Goal: Task Accomplishment & Management: Manage account settings

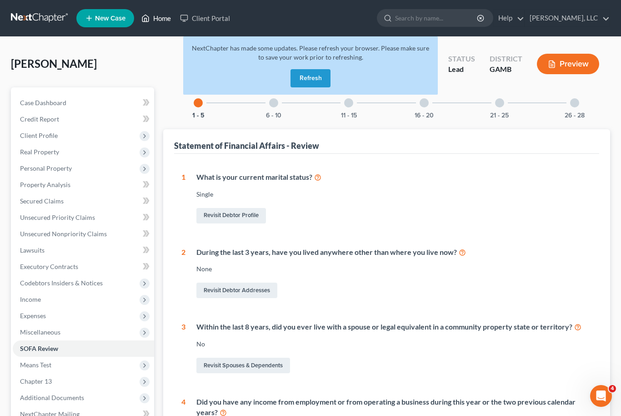
click at [158, 25] on link "Home" at bounding box center [156, 18] width 39 height 16
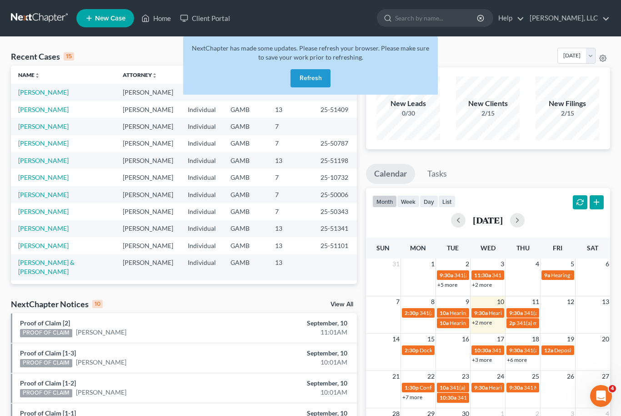
click at [320, 82] on button "Refresh" at bounding box center [311, 78] width 40 height 18
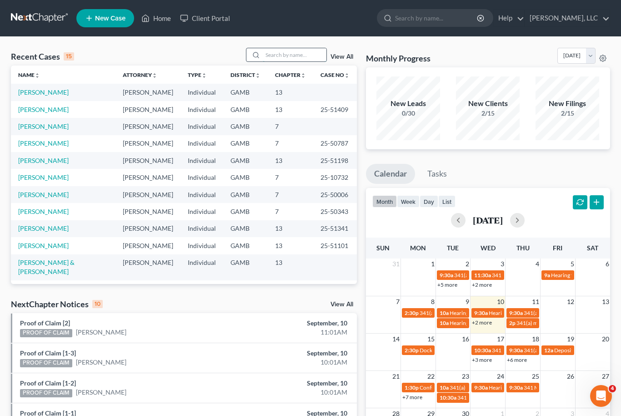
click at [291, 57] on input "search" at bounding box center [295, 54] width 64 height 13
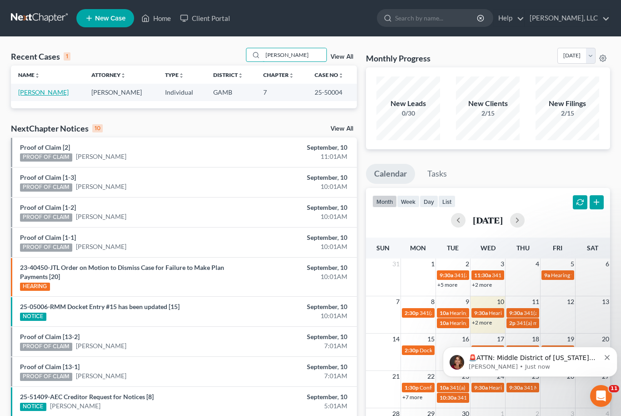
type input "[PERSON_NAME]"
click at [43, 90] on link "[PERSON_NAME]" at bounding box center [43, 92] width 50 height 8
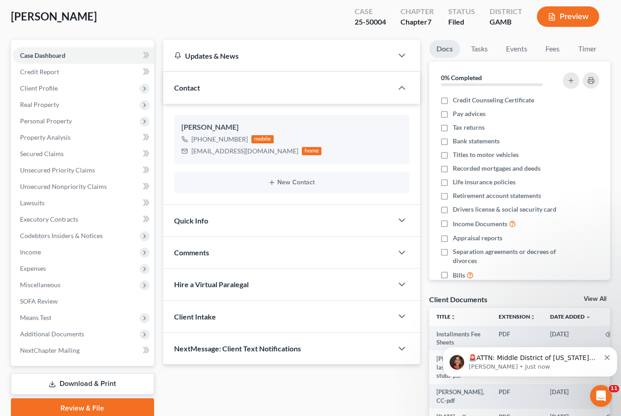
scroll to position [48, 0]
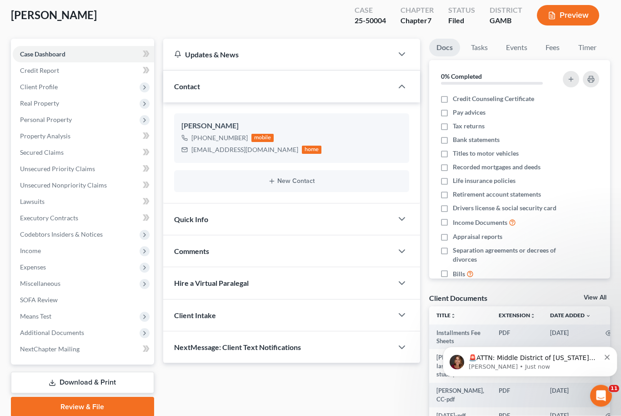
click at [602, 295] on link "View All" at bounding box center [595, 298] width 23 height 6
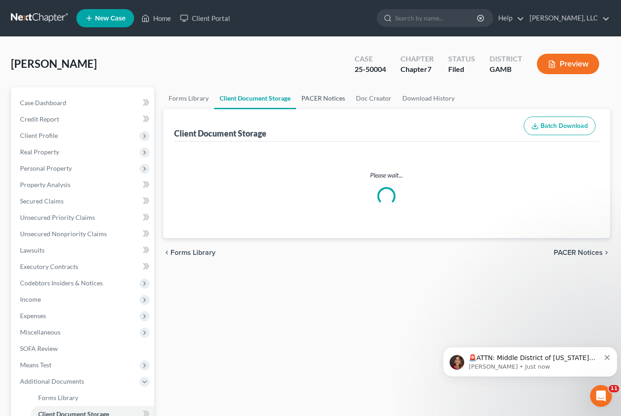
click at [321, 99] on link "PACER Notices" at bounding box center [323, 98] width 55 height 22
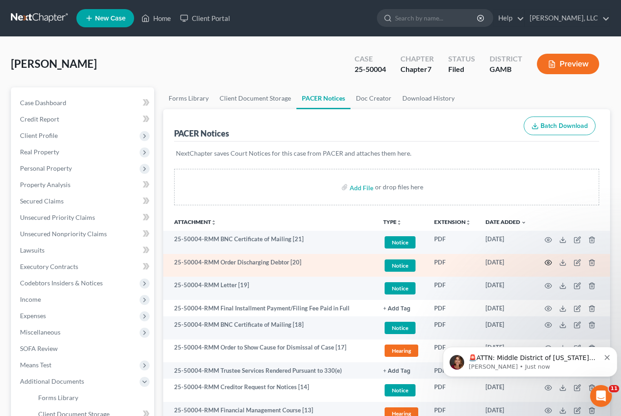
click at [546, 265] on icon "button" at bounding box center [548, 262] width 7 height 7
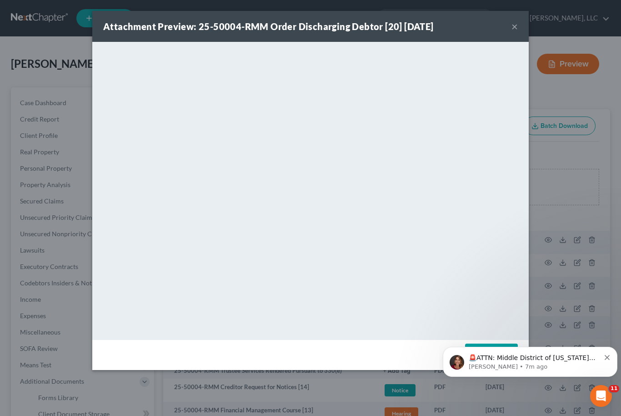
click at [516, 29] on button "×" at bounding box center [515, 26] width 6 height 11
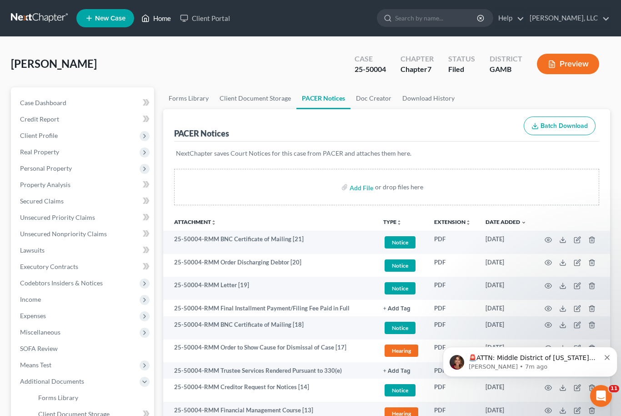
click at [166, 23] on link "Home" at bounding box center [156, 18] width 39 height 16
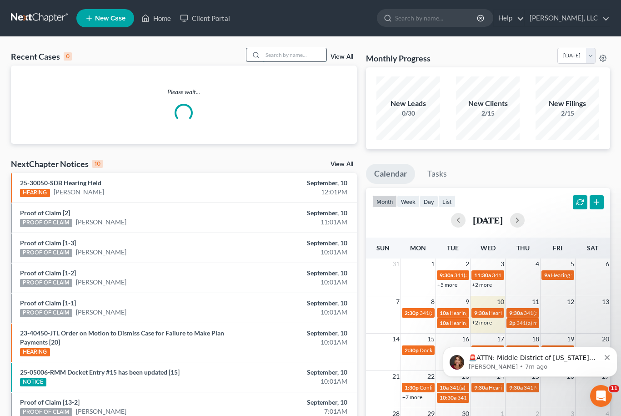
click at [293, 58] on input "search" at bounding box center [295, 54] width 64 height 13
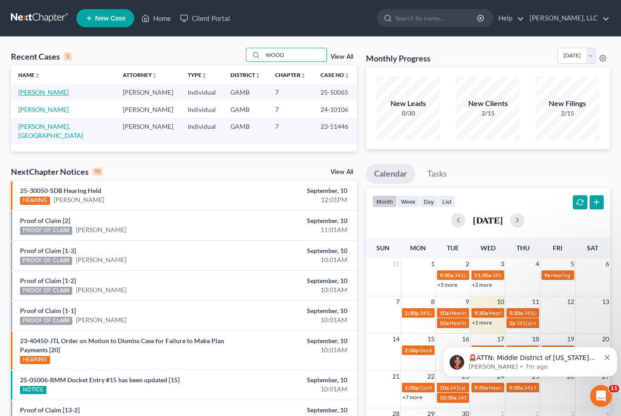
type input "WOOD"
click at [41, 89] on link "Wood, Leslie" at bounding box center [43, 92] width 50 height 8
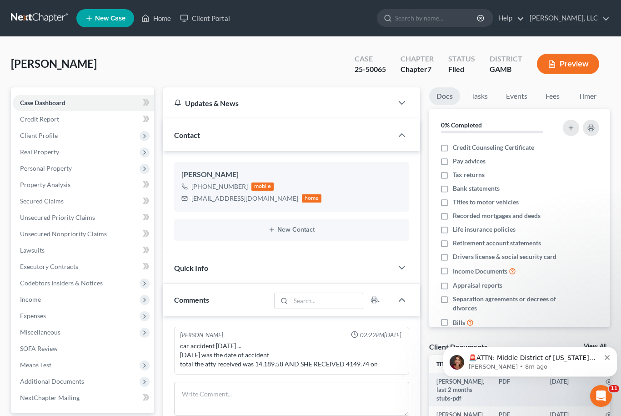
click at [601, 346] on link "View All" at bounding box center [595, 346] width 23 height 6
select select "6"
select select "22"
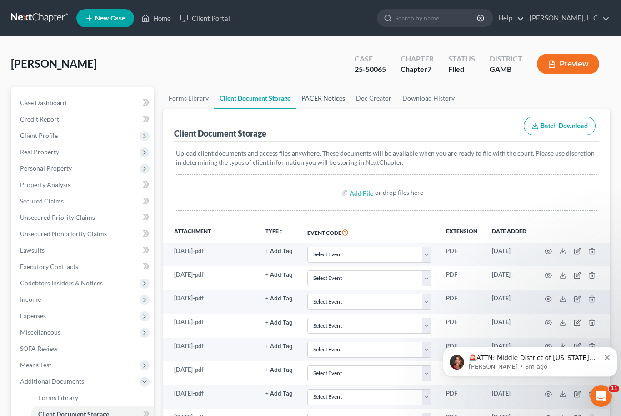
click at [328, 91] on link "PACER Notices" at bounding box center [323, 98] width 55 height 22
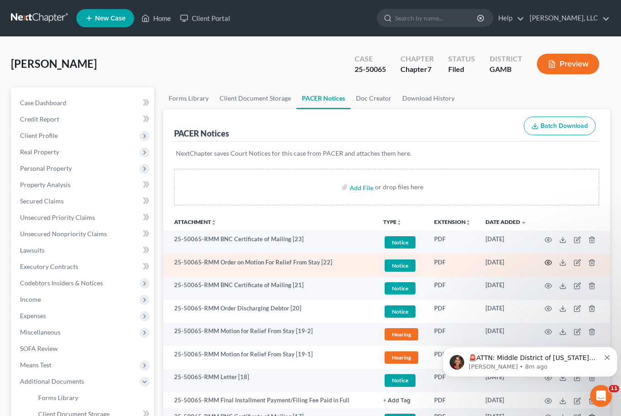
click at [552, 261] on icon "button" at bounding box center [548, 262] width 7 height 7
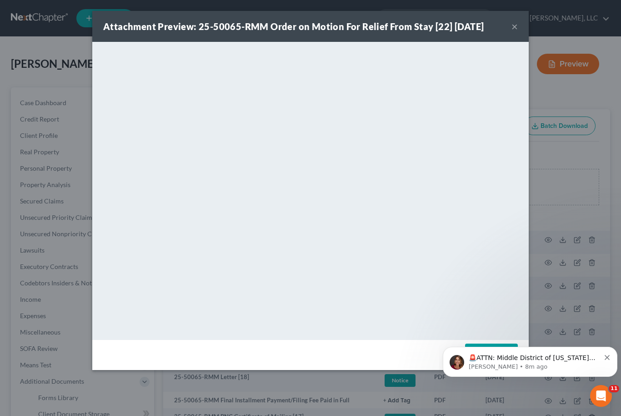
click at [514, 29] on button "×" at bounding box center [515, 26] width 6 height 11
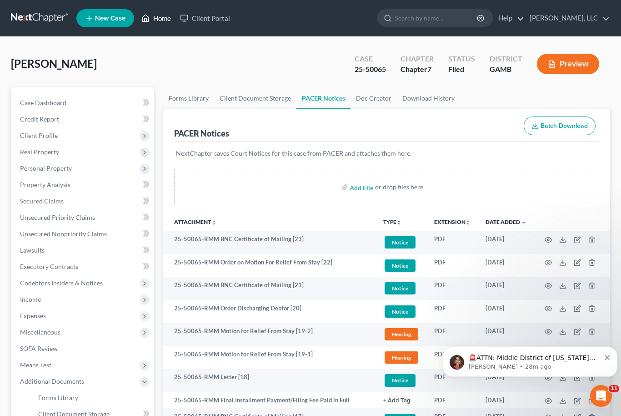
click at [160, 15] on link "Home" at bounding box center [156, 18] width 39 height 16
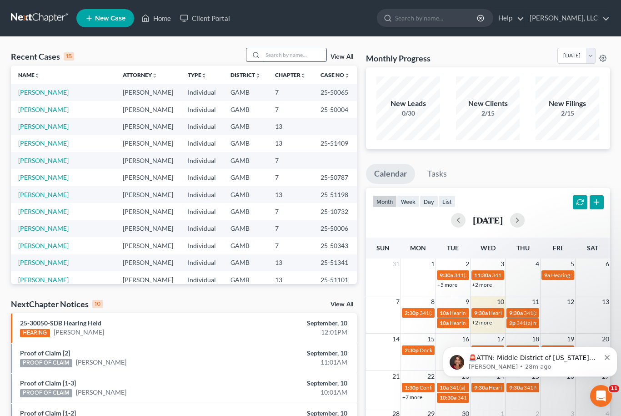
click at [298, 51] on input "search" at bounding box center [295, 54] width 64 height 13
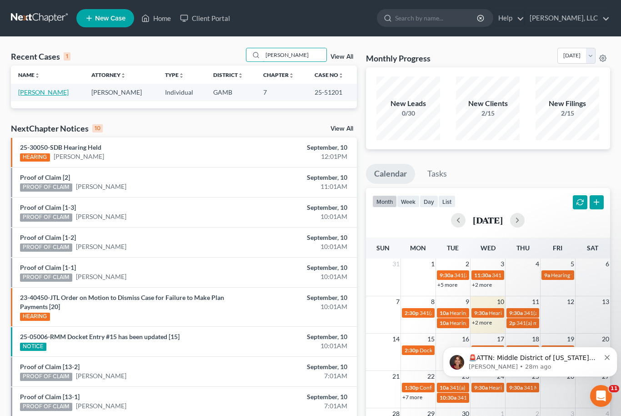
type input "Butler"
click at [35, 92] on link "Butler, April" at bounding box center [43, 92] width 50 height 8
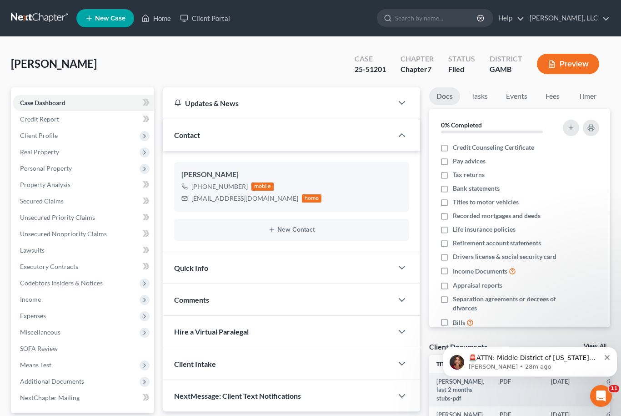
click at [608, 357] on icon "Dismiss notification" at bounding box center [607, 357] width 5 height 5
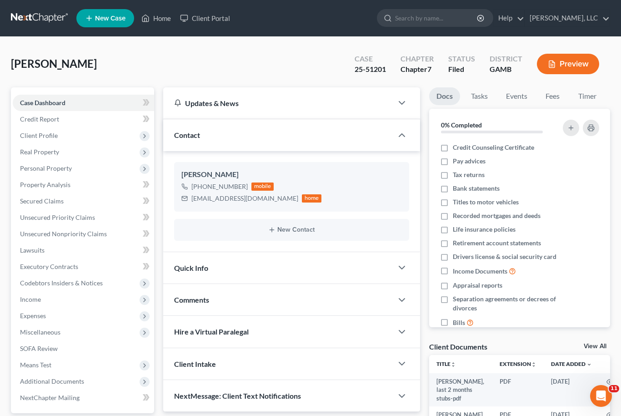
click at [598, 343] on link "View All" at bounding box center [595, 346] width 23 height 6
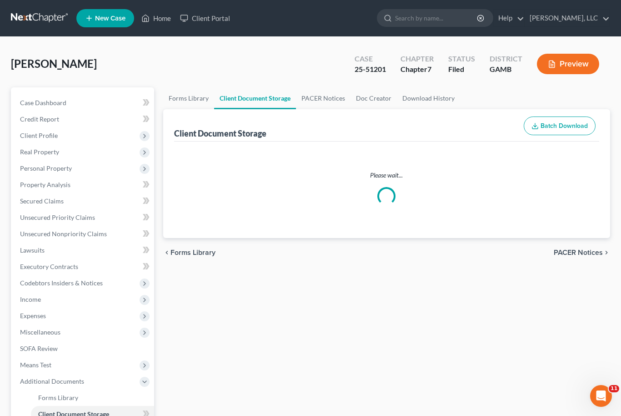
select select "26"
select select "6"
select select "22"
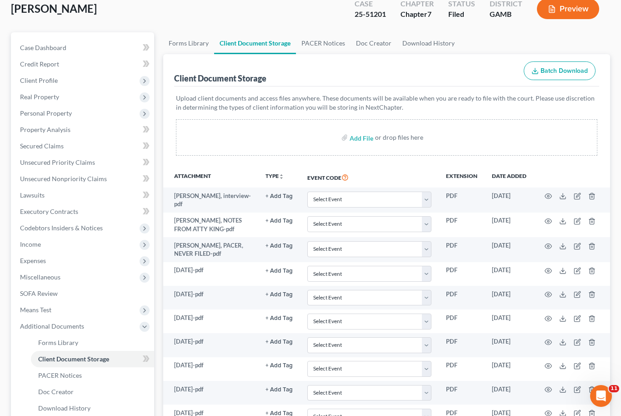
scroll to position [67, 0]
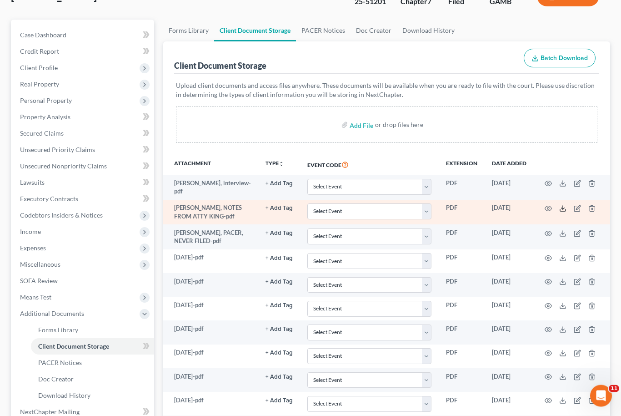
click at [563, 208] on icon at bounding box center [562, 208] width 7 height 7
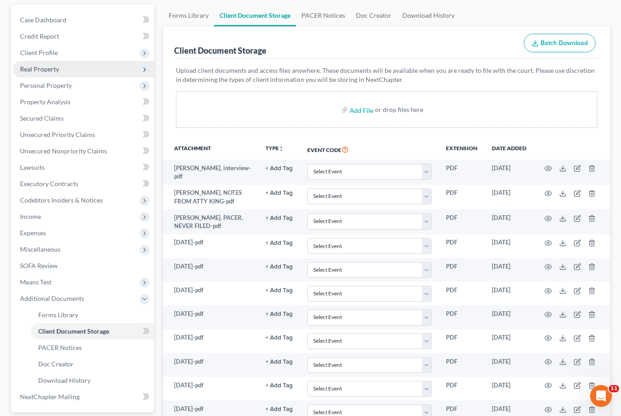
click at [33, 72] on span "Real Property" at bounding box center [39, 69] width 39 height 8
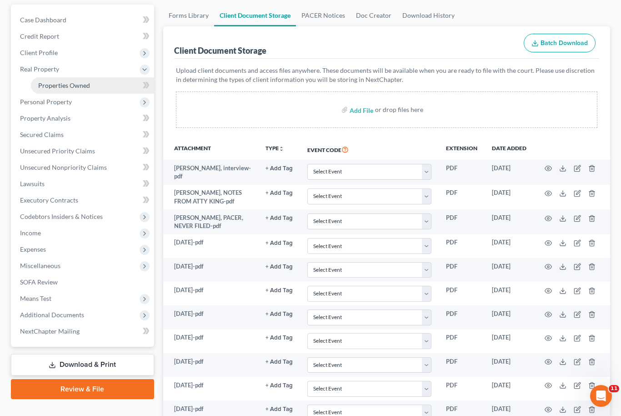
click at [55, 89] on link "Properties Owned" at bounding box center [92, 85] width 123 height 16
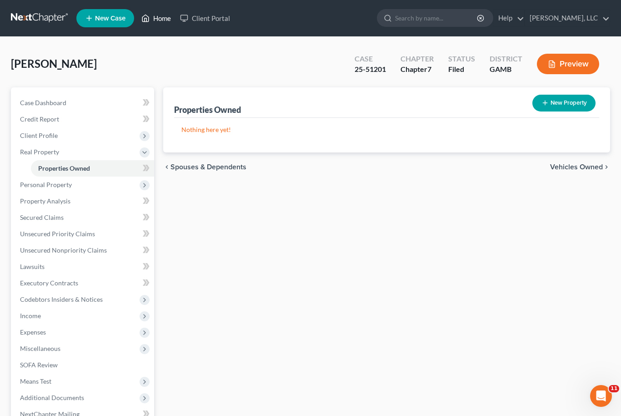
click at [156, 16] on link "Home" at bounding box center [156, 18] width 39 height 16
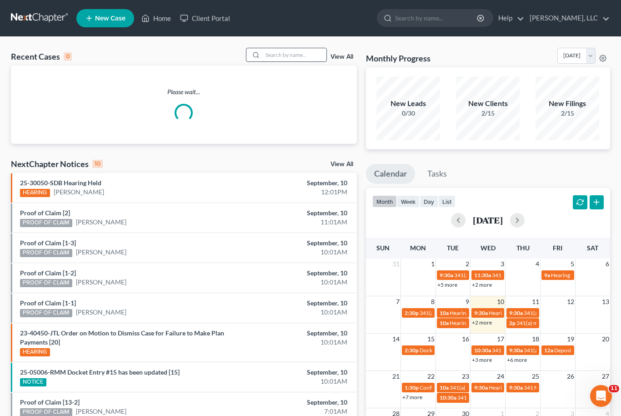
click at [292, 57] on input "search" at bounding box center [295, 54] width 64 height 13
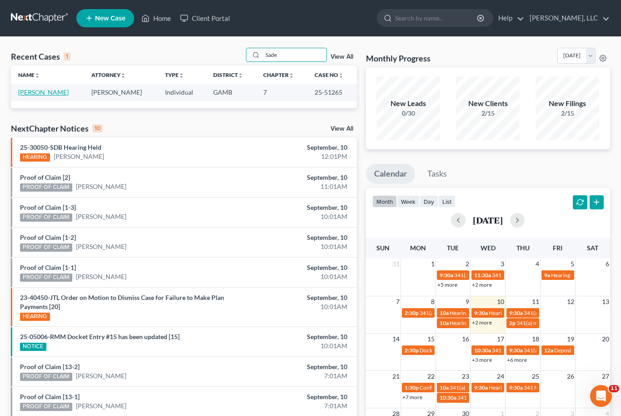
type input "Sade"
click at [36, 96] on link "Davis, Sade" at bounding box center [43, 92] width 50 height 8
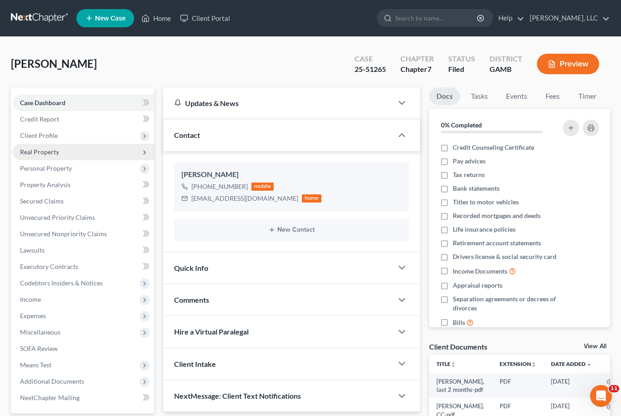
click at [40, 151] on span "Real Property" at bounding box center [39, 152] width 39 height 8
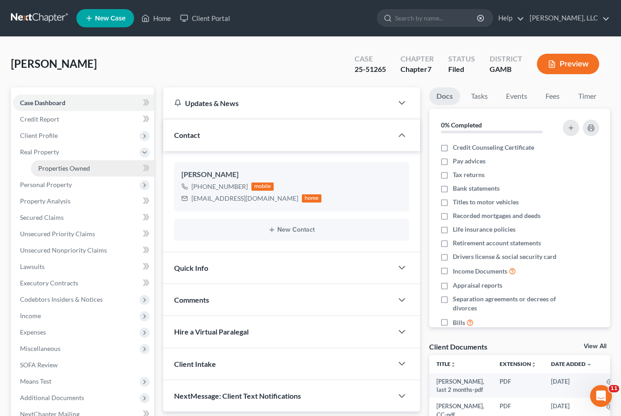
click at [49, 169] on span "Properties Owned" at bounding box center [64, 168] width 52 height 8
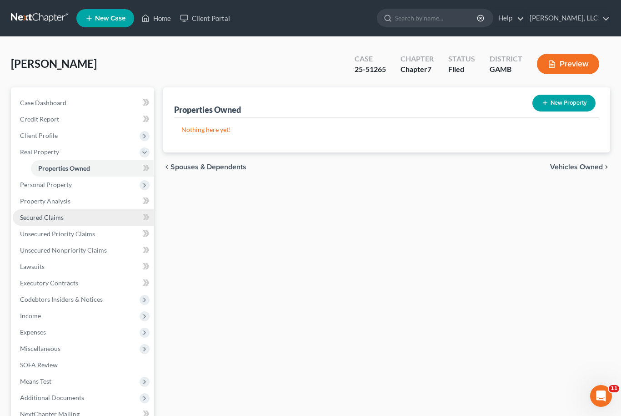
click at [40, 217] on span "Secured Claims" at bounding box center [42, 217] width 44 height 8
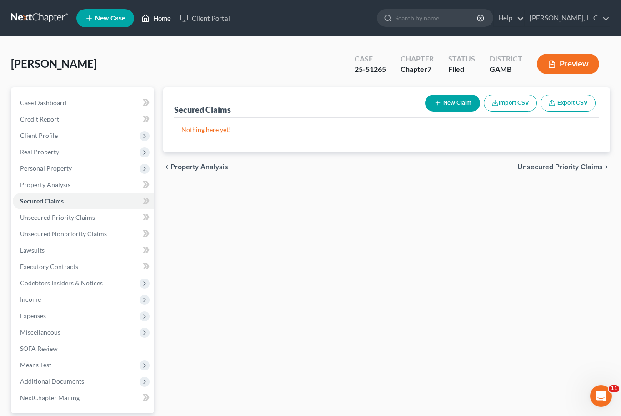
click at [157, 22] on link "Home" at bounding box center [156, 18] width 39 height 16
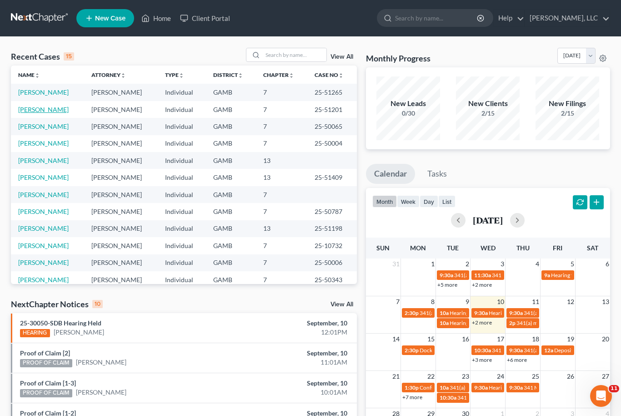
click at [35, 108] on link "Butler, April" at bounding box center [43, 110] width 50 height 8
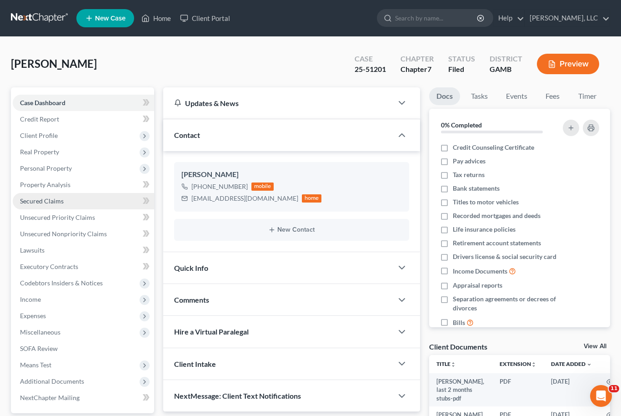
click at [31, 203] on span "Secured Claims" at bounding box center [42, 201] width 44 height 8
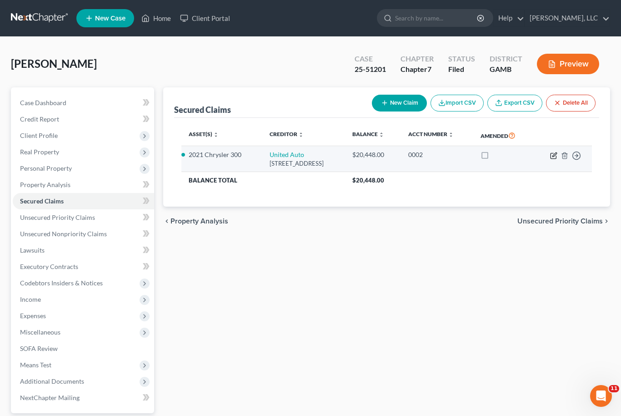
click at [553, 156] on icon "button" at bounding box center [553, 155] width 7 height 7
select select "4"
select select "2"
select select "0"
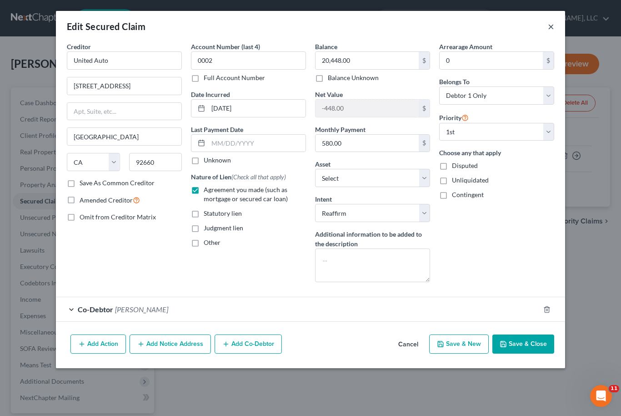
click at [554, 26] on button "×" at bounding box center [551, 26] width 6 height 11
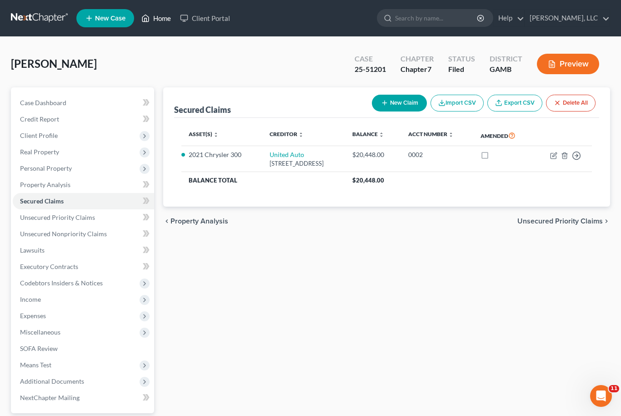
click at [162, 20] on link "Home" at bounding box center [156, 18] width 39 height 16
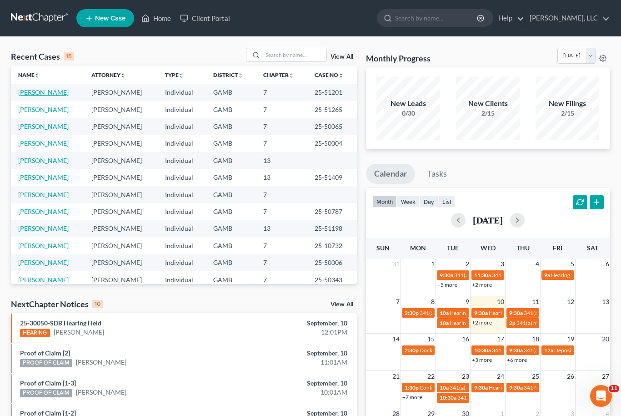
click at [40, 92] on link "Butler, April" at bounding box center [43, 92] width 50 height 8
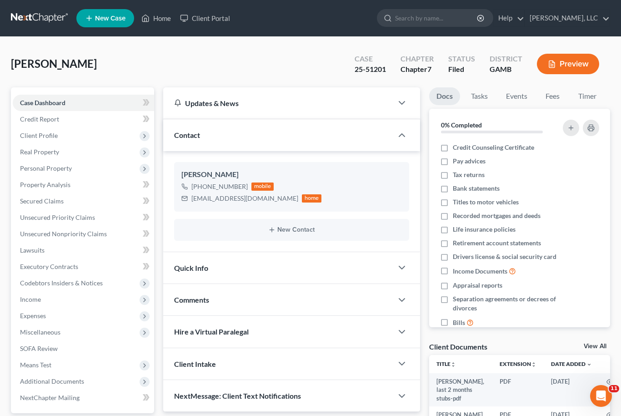
click at [595, 345] on link "View All" at bounding box center [595, 346] width 23 height 6
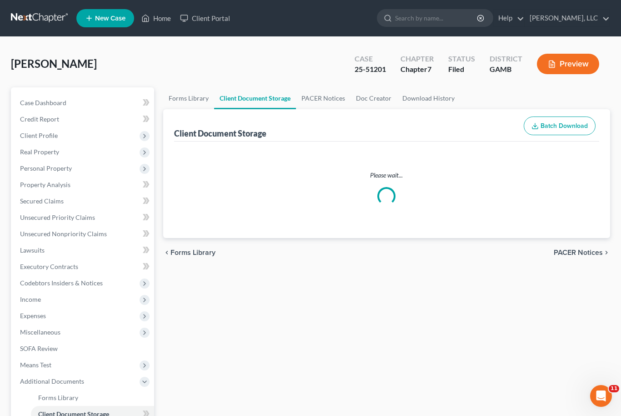
select select "26"
select select "6"
select select "22"
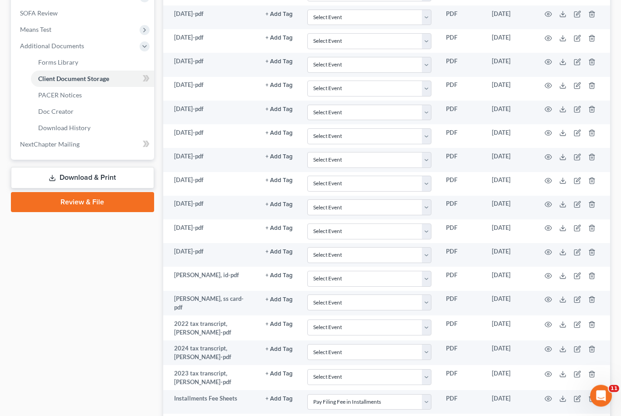
scroll to position [335, 0]
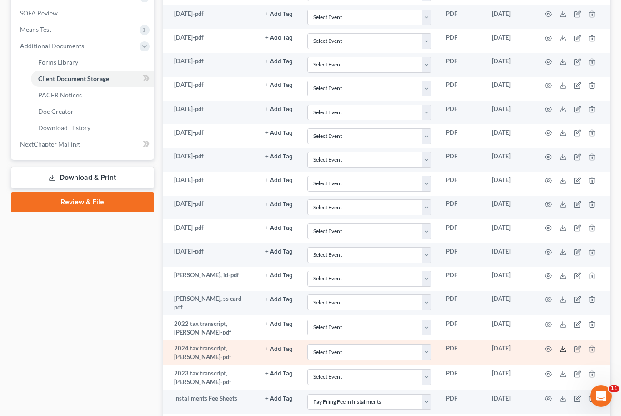
click at [562, 345] on icon at bounding box center [562, 348] width 7 height 7
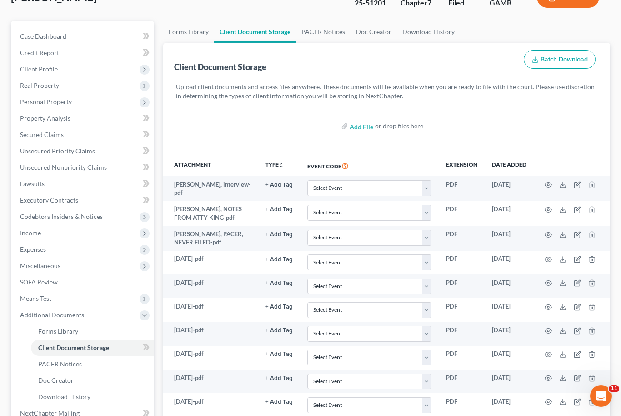
scroll to position [66, 0]
click at [34, 282] on span "SOFA Review" at bounding box center [39, 282] width 38 height 8
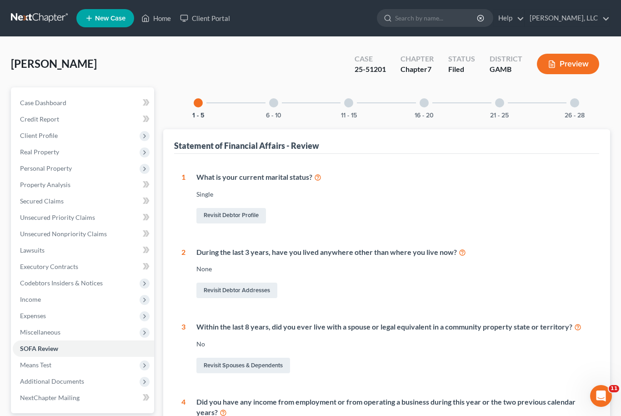
click at [581, 101] on div "26 - 28" at bounding box center [574, 102] width 31 height 31
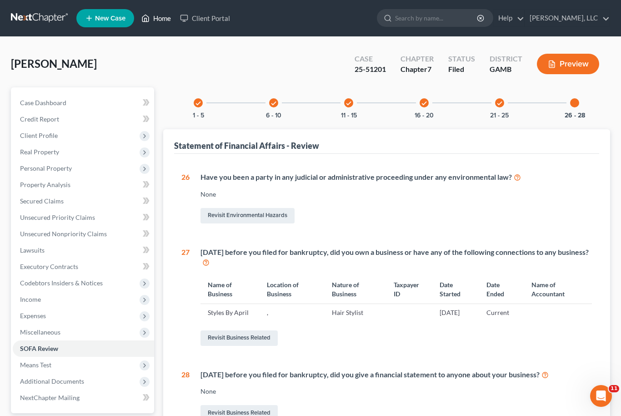
click at [165, 23] on link "Home" at bounding box center [156, 18] width 39 height 16
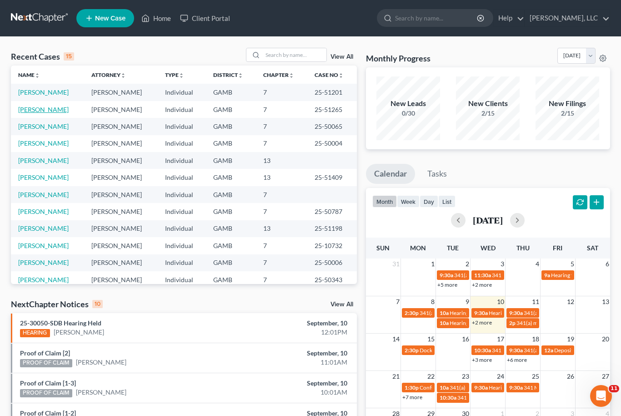
click at [27, 107] on link "Davis, Sade" at bounding box center [43, 110] width 50 height 8
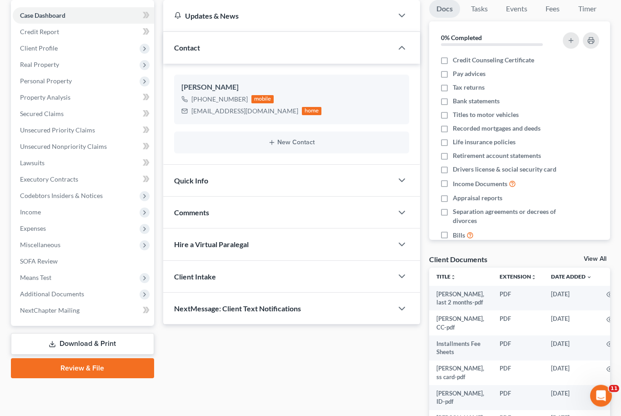
click at [595, 258] on link "View All" at bounding box center [595, 259] width 23 height 6
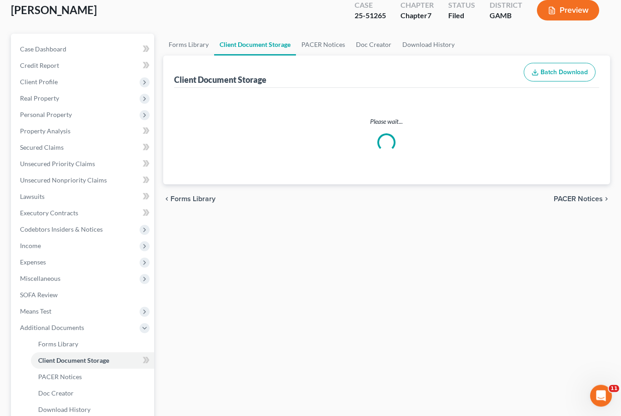
scroll to position [46, 0]
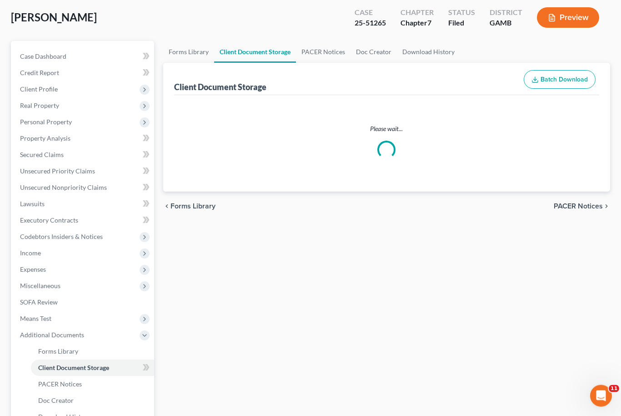
select select "26"
select select "6"
select select "22"
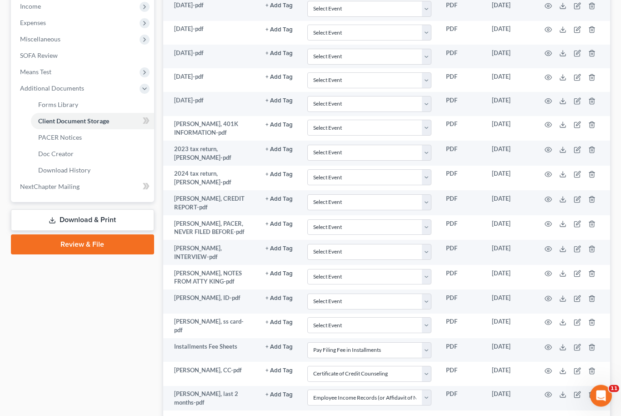
scroll to position [294, 0]
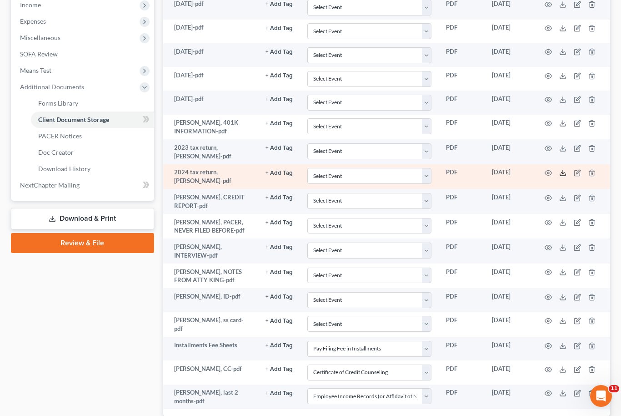
click at [563, 172] on line at bounding box center [563, 172] width 0 height 4
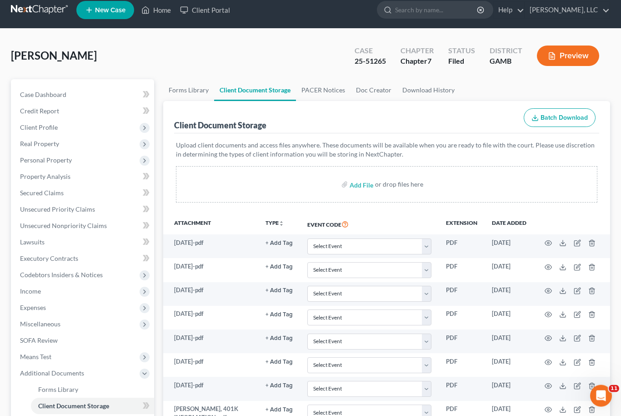
scroll to position [0, 0]
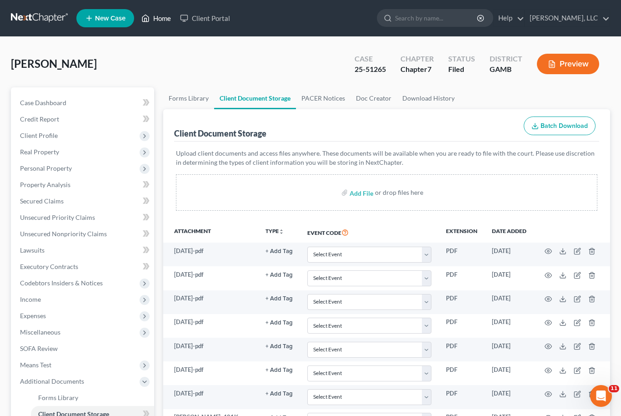
click at [165, 25] on link "Home" at bounding box center [156, 18] width 39 height 16
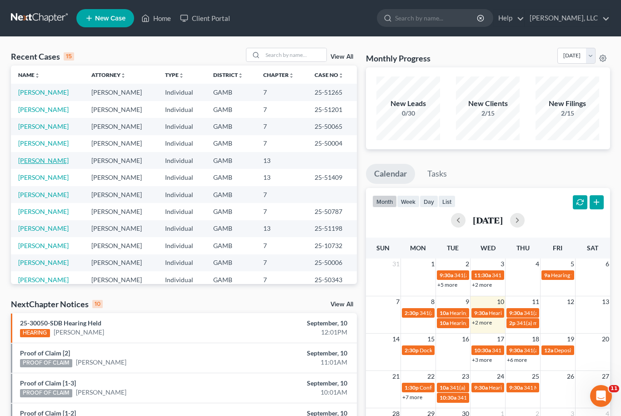
click at [32, 159] on link "[PERSON_NAME]" at bounding box center [43, 160] width 50 height 8
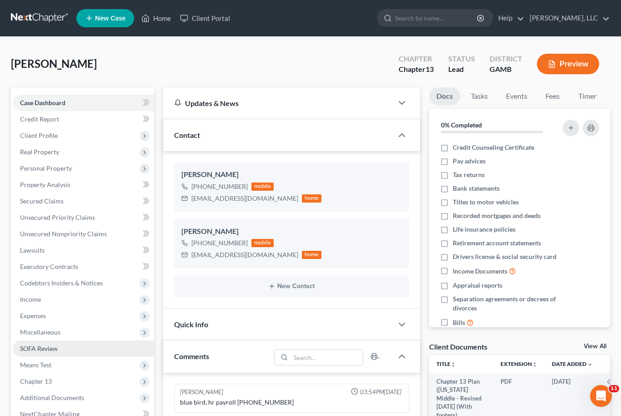
click at [30, 347] on span "SOFA Review" at bounding box center [39, 348] width 38 height 8
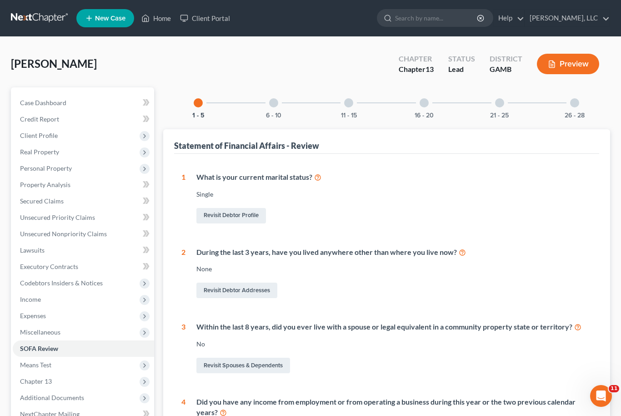
click at [278, 100] on div at bounding box center [273, 102] width 9 height 9
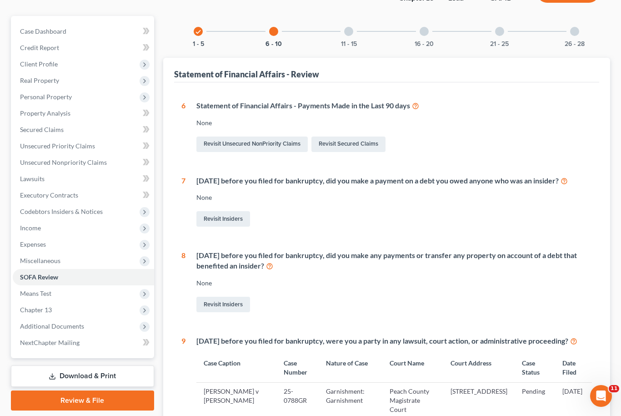
scroll to position [66, 0]
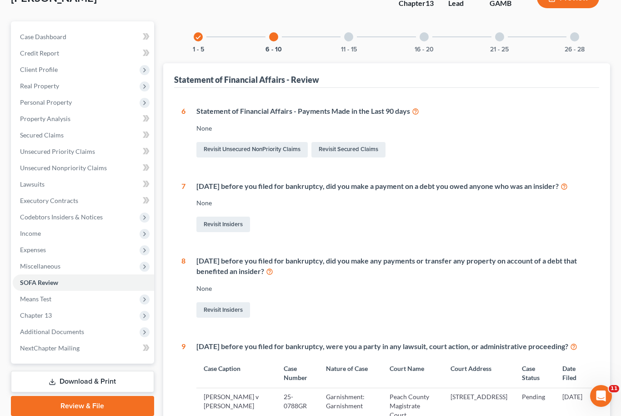
click at [352, 38] on div at bounding box center [348, 36] width 9 height 9
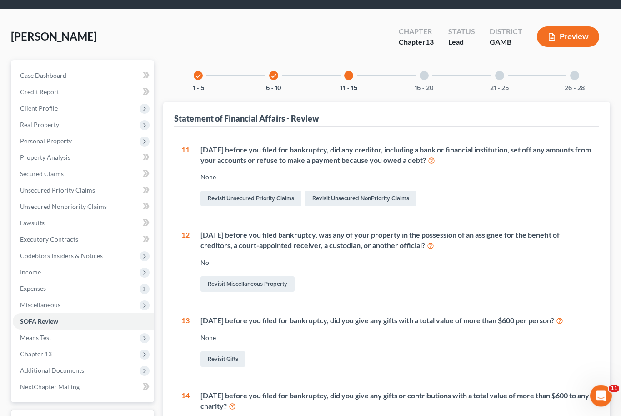
click at [425, 69] on div "16 - 20" at bounding box center [424, 75] width 31 height 31
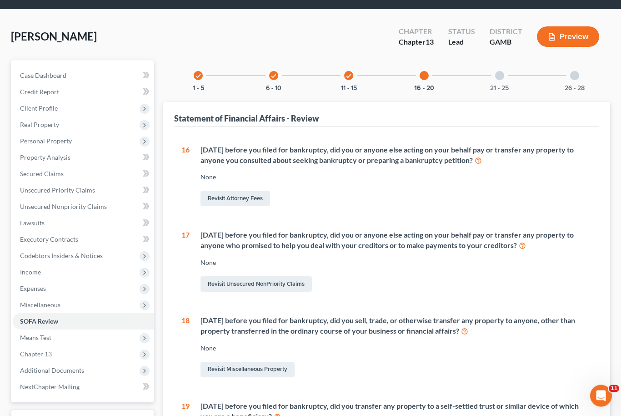
scroll to position [27, 0]
click at [43, 73] on span "Case Dashboard" at bounding box center [43, 75] width 46 height 8
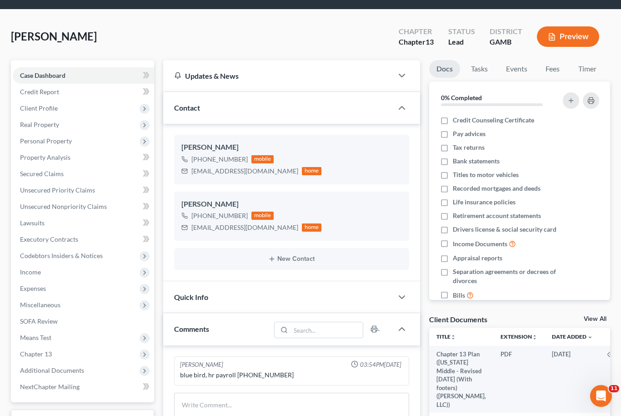
click at [600, 318] on link "View All" at bounding box center [595, 319] width 23 height 6
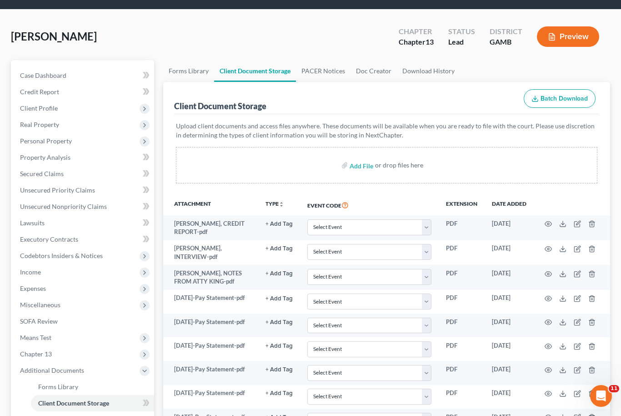
scroll to position [32, 0]
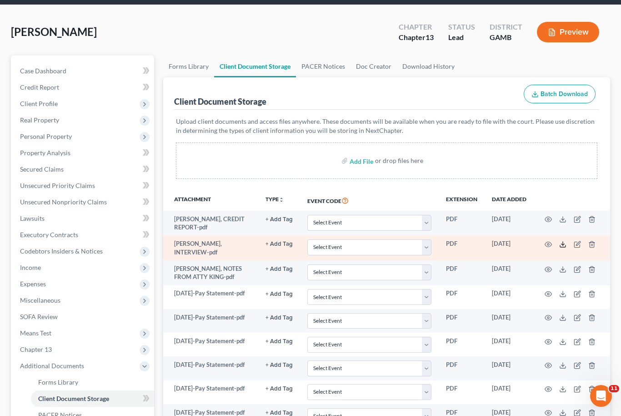
click at [563, 242] on line at bounding box center [563, 243] width 0 height 4
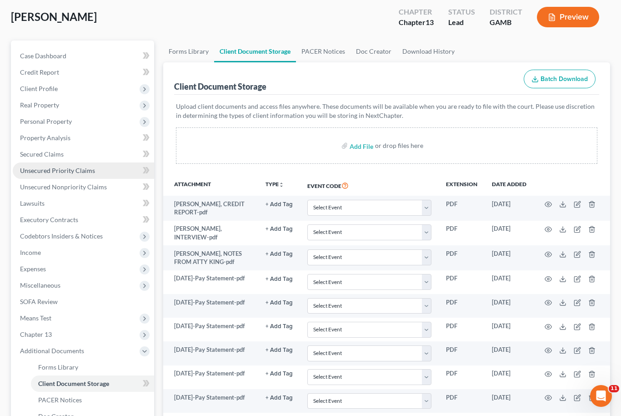
click at [35, 173] on span "Unsecured Priority Claims" at bounding box center [57, 170] width 75 height 8
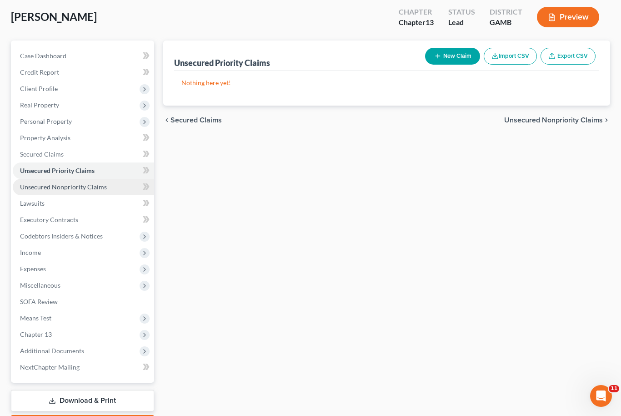
click at [39, 184] on span "Unsecured Nonpriority Claims" at bounding box center [63, 187] width 87 height 8
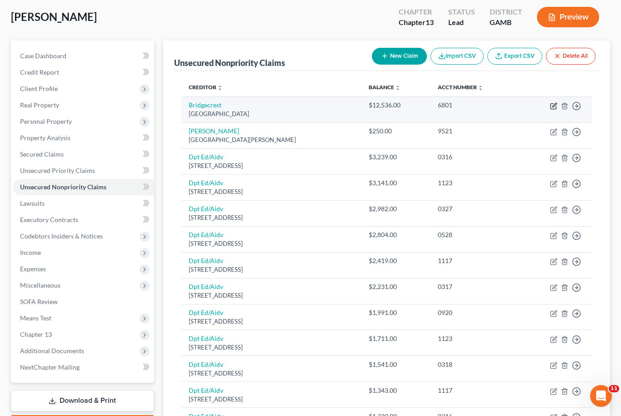
click at [556, 105] on icon "button" at bounding box center [553, 105] width 7 height 7
select select "3"
select select "0"
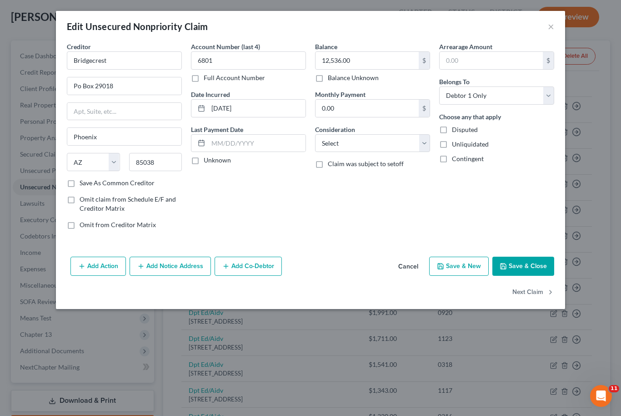
click at [96, 258] on button "Add Action" at bounding box center [97, 266] width 55 height 19
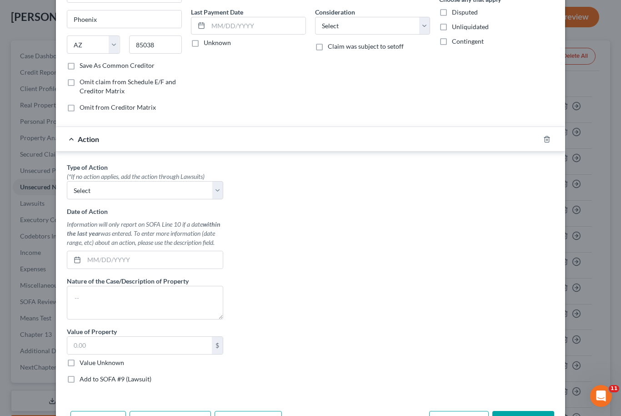
scroll to position [114, 0]
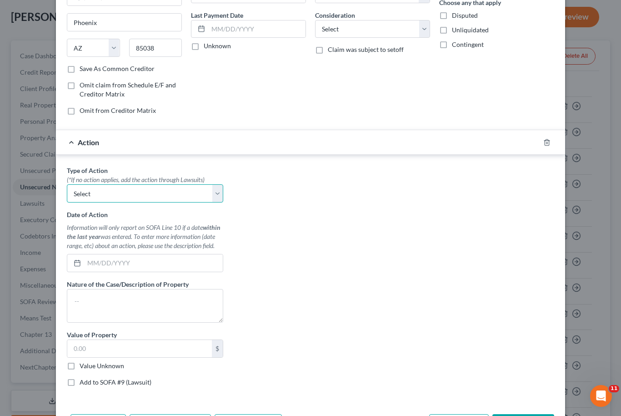
click at [216, 193] on select "Select Repossession Garnishment Foreclosure Personal Injury Attached, Seized, O…" at bounding box center [145, 193] width 156 height 18
select select "0"
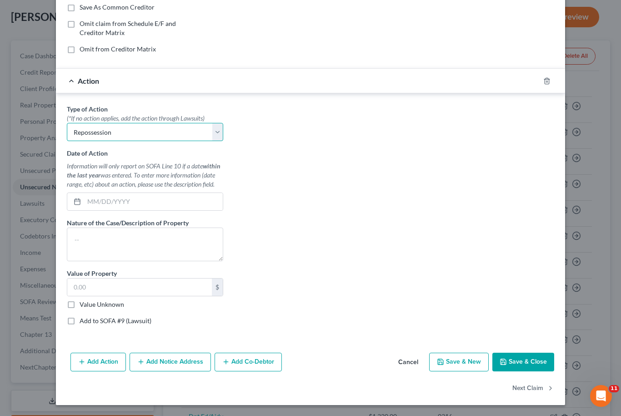
scroll to position [175, 0]
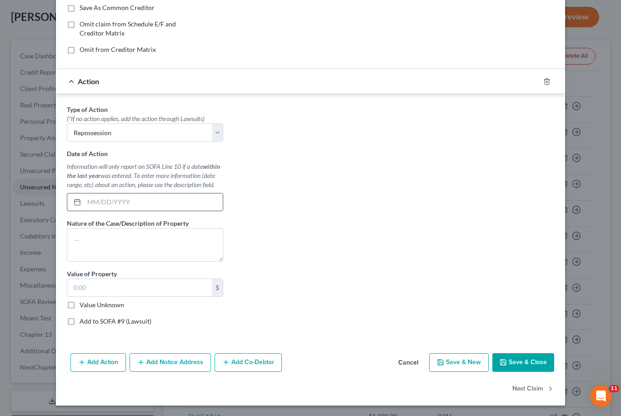
click at [122, 199] on input "text" at bounding box center [153, 201] width 139 height 17
type input "12/01/2024"
click at [154, 247] on textarea at bounding box center [145, 245] width 156 height 34
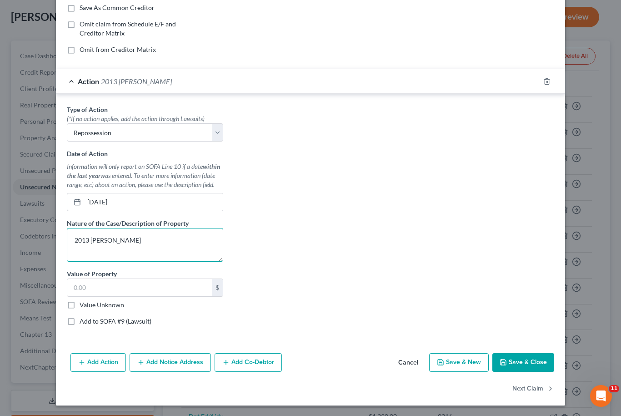
type textarea "2013 Chevy Cruz"
click at [139, 282] on input "text" at bounding box center [139, 287] width 145 height 17
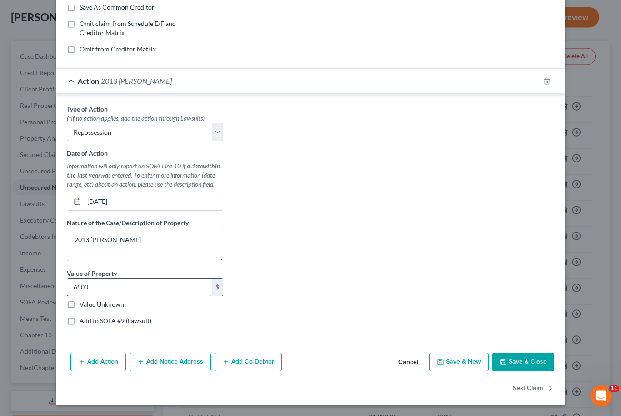
type input "6,500"
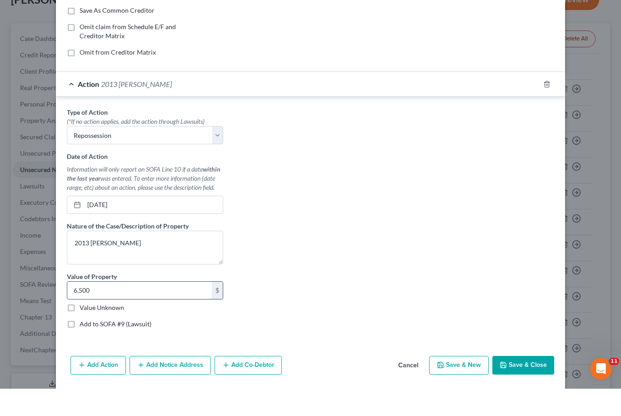
scroll to position [40, 0]
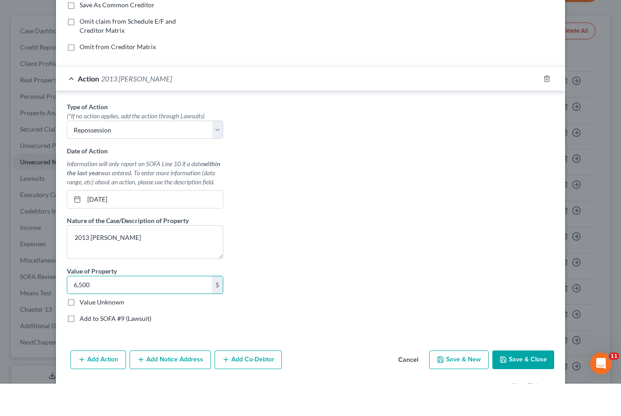
click at [543, 383] on button "Save & Close" at bounding box center [524, 392] width 62 height 19
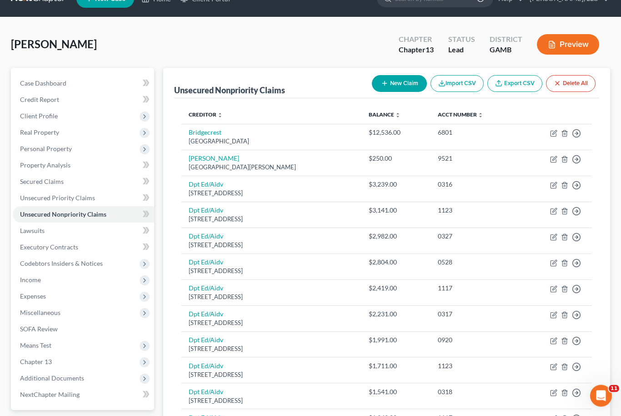
scroll to position [0, 0]
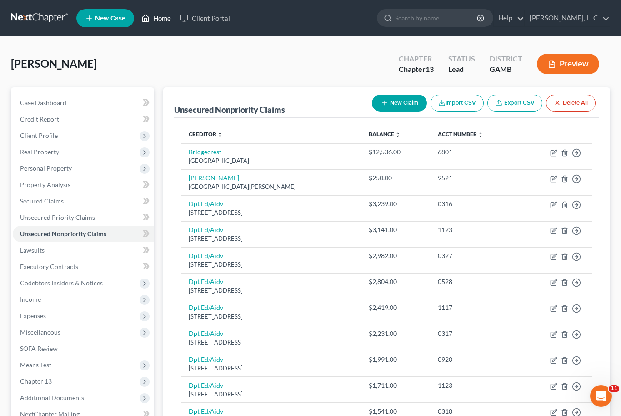
click at [151, 21] on link "Home" at bounding box center [156, 18] width 39 height 16
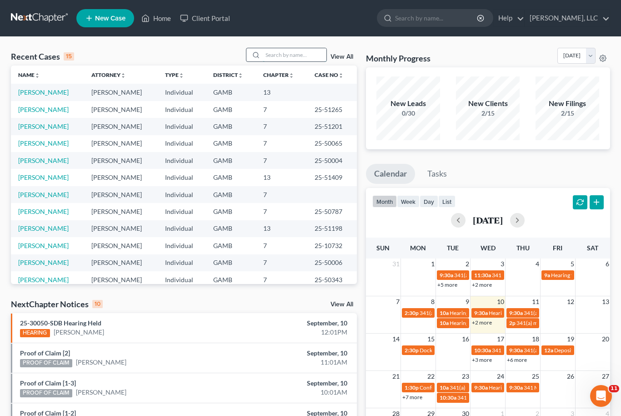
click at [310, 54] on input "search" at bounding box center [295, 54] width 64 height 13
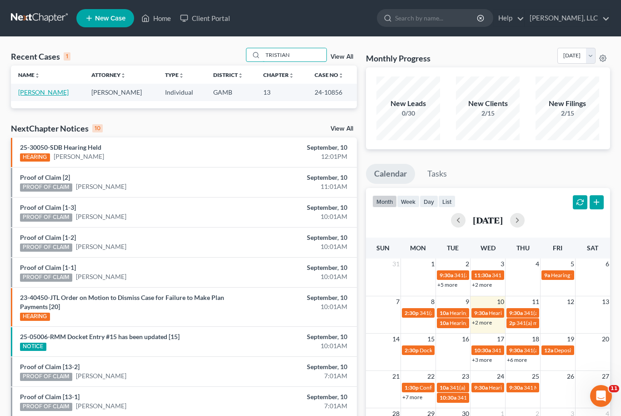
type input "TRISTIAN"
click at [35, 96] on link "Grant, Tristian" at bounding box center [43, 92] width 50 height 8
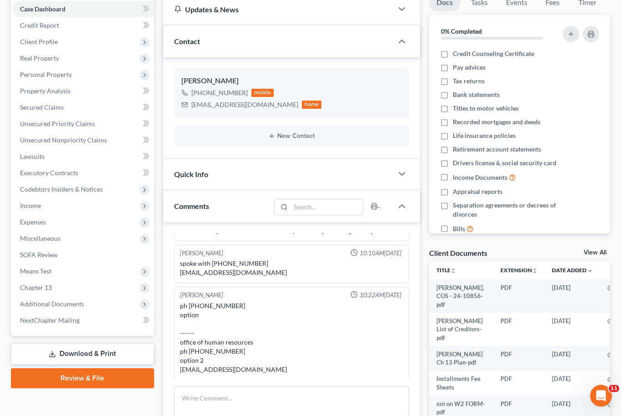
scroll to position [234, 0]
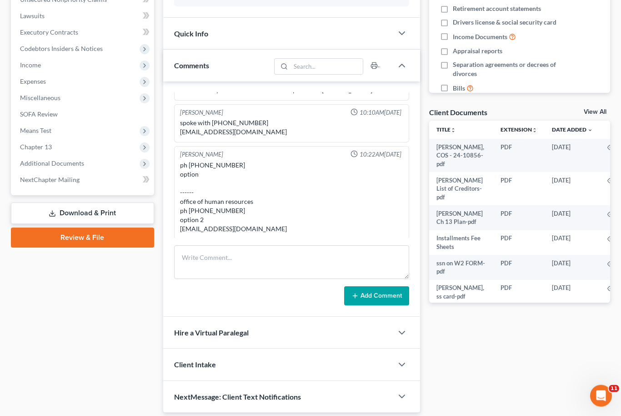
click at [589, 113] on link "View All" at bounding box center [595, 112] width 23 height 6
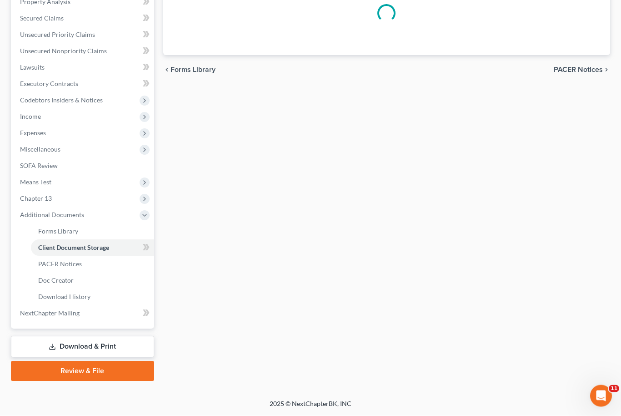
scroll to position [30, 0]
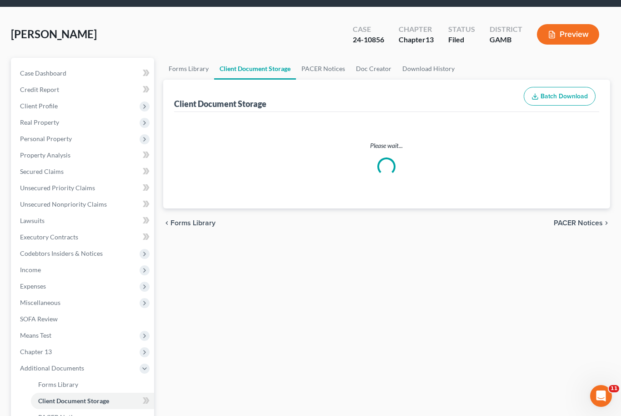
select select "6"
select select "22"
select select "26"
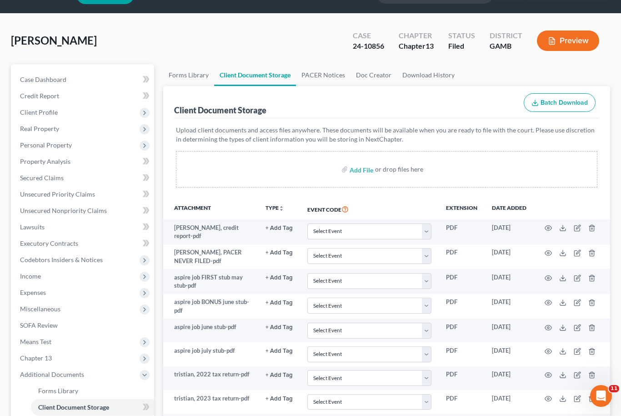
scroll to position [0, 0]
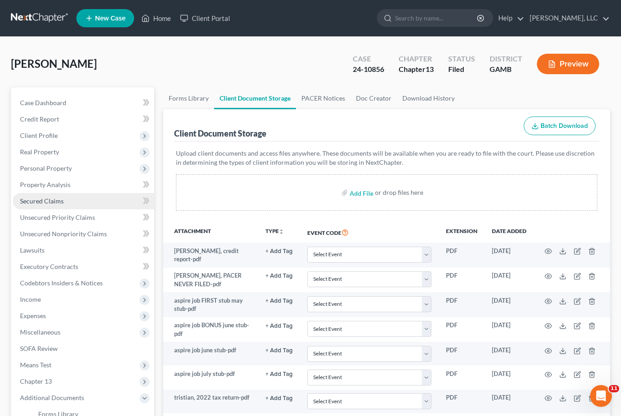
click at [65, 199] on link "Secured Claims" at bounding box center [83, 201] width 141 height 16
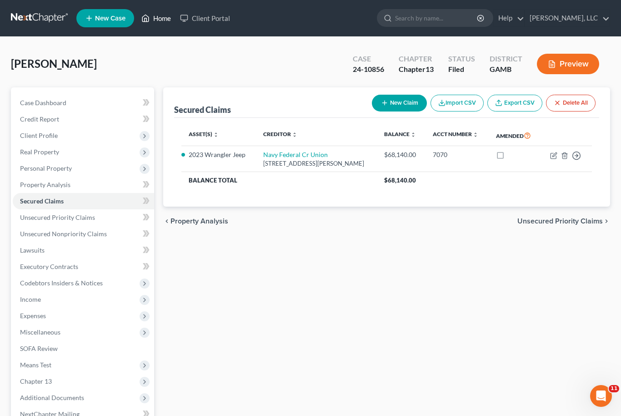
click at [163, 20] on link "Home" at bounding box center [156, 18] width 39 height 16
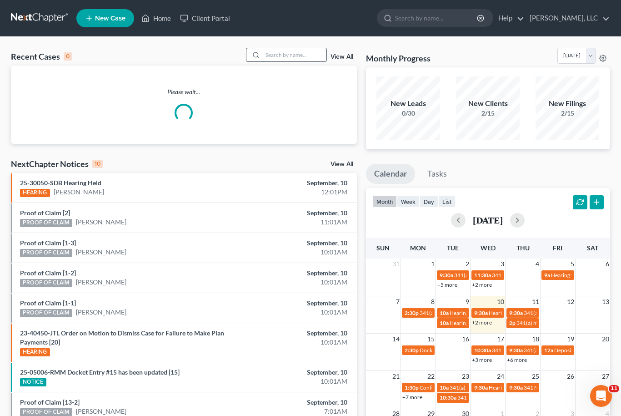
click at [295, 55] on input "search" at bounding box center [295, 54] width 64 height 13
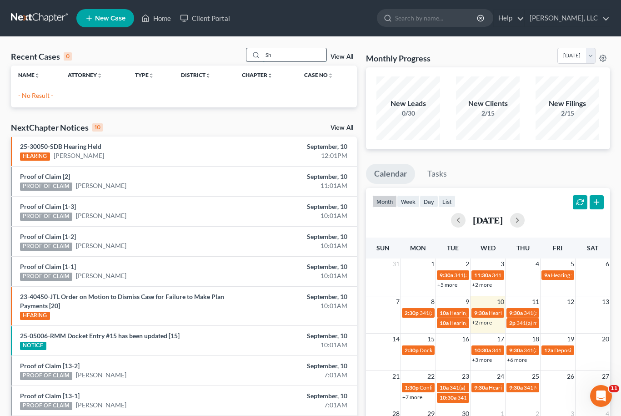
type input "S"
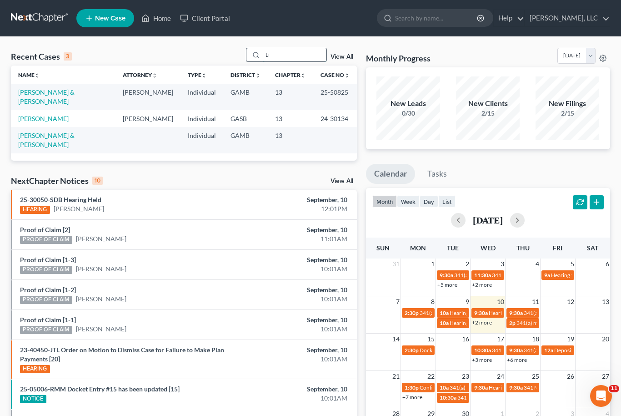
type input "L"
type input "Sherry"
